Goal: Find specific page/section: Find specific page/section

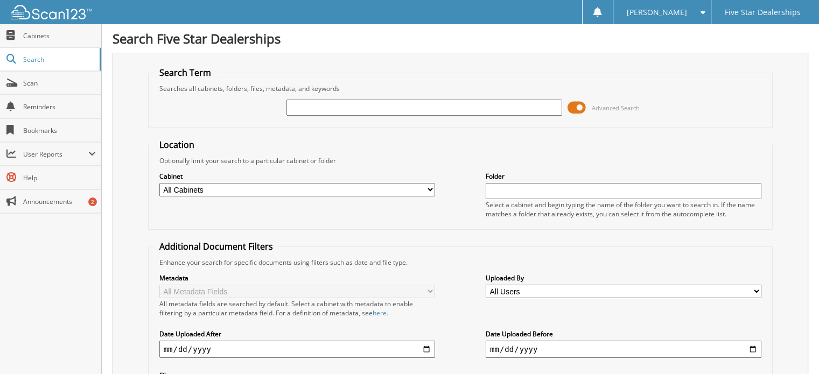
click at [414, 103] on input "text" at bounding box center [424, 108] width 276 height 16
type input "[PERSON_NAME]"
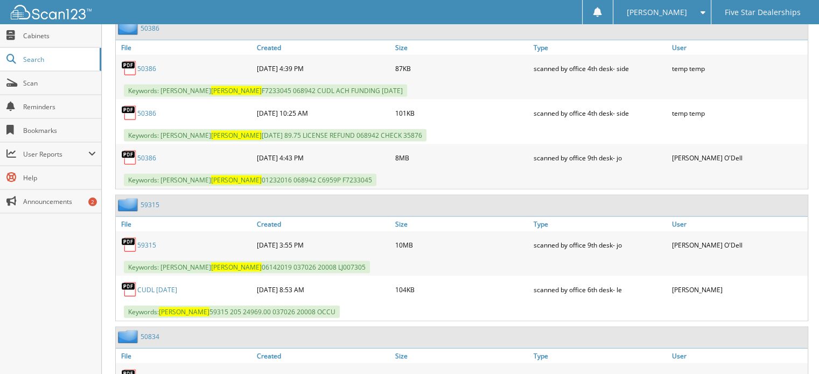
scroll to position [2531, 0]
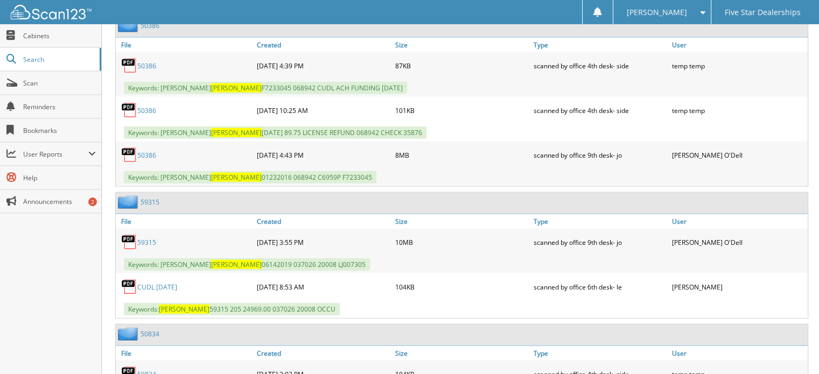
click at [146, 238] on link "59315" at bounding box center [146, 242] width 19 height 9
